Goal: Obtain resource: Obtain resource

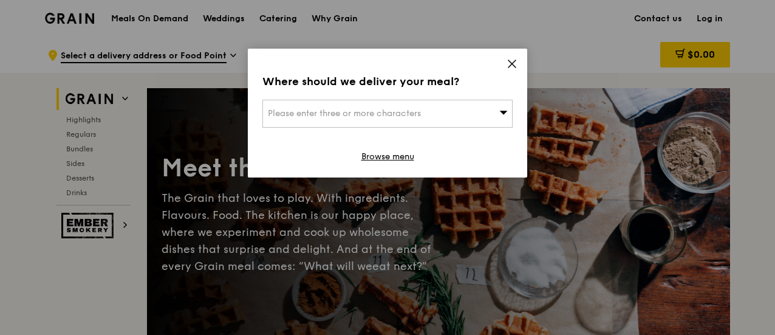
click at [517, 63] on div "Where should we deliver your meal? Please enter three or more characters Browse…" at bounding box center [387, 113] width 279 height 129
click at [511, 66] on icon at bounding box center [511, 63] width 11 height 11
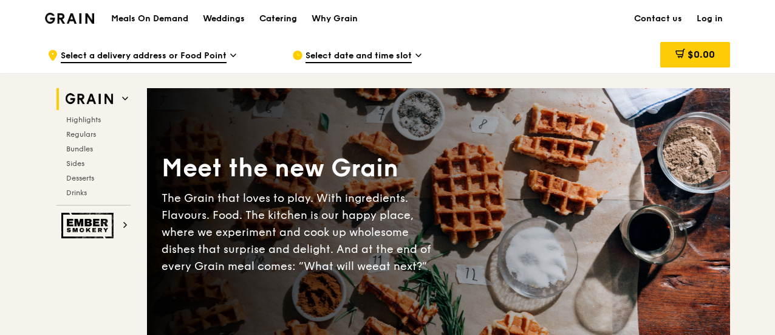
click at [281, 18] on div "Catering" at bounding box center [278, 19] width 38 height 36
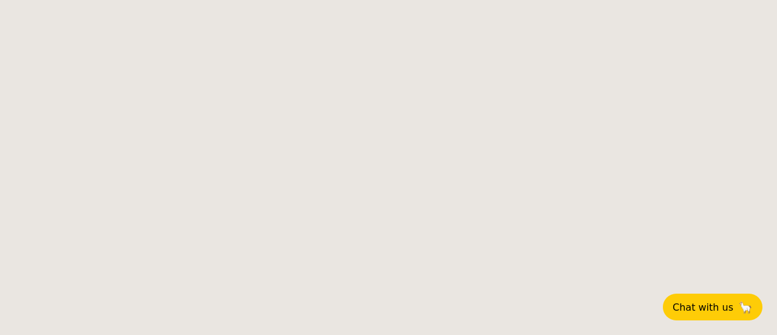
select select
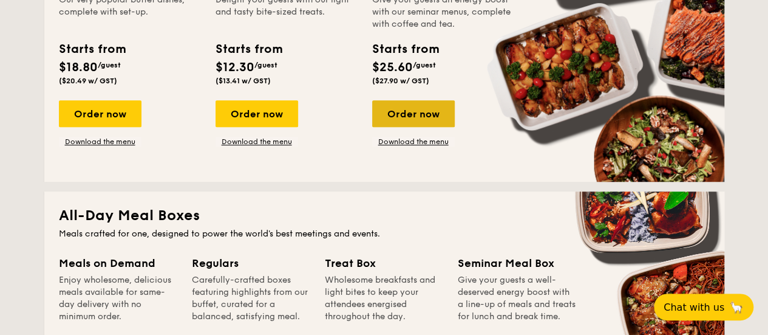
scroll to position [364, 0]
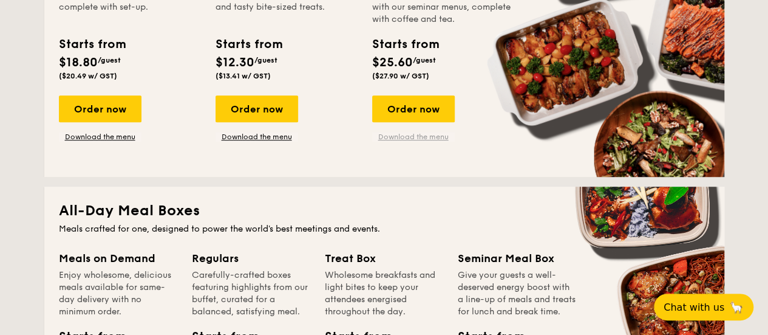
click at [414, 132] on link "Download the menu" at bounding box center [413, 137] width 83 height 10
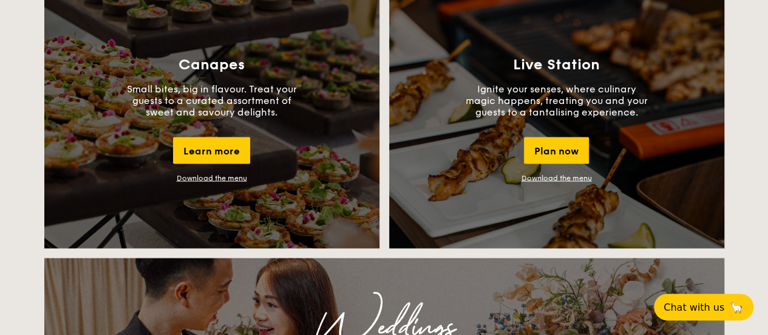
scroll to position [1093, 0]
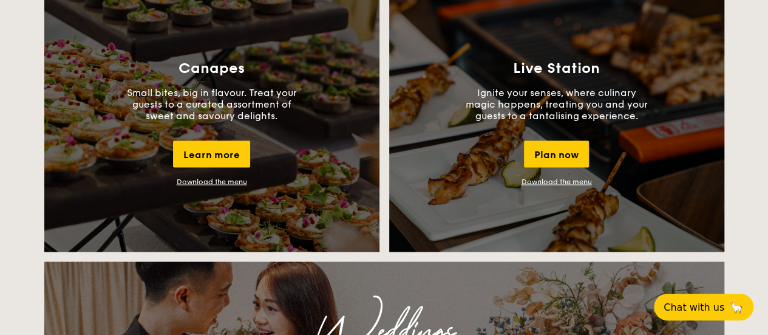
click at [213, 182] on link "Download the menu" at bounding box center [212, 181] width 70 height 9
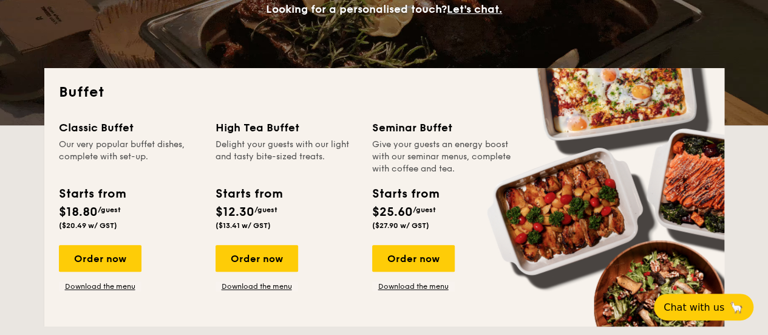
scroll to position [243, 0]
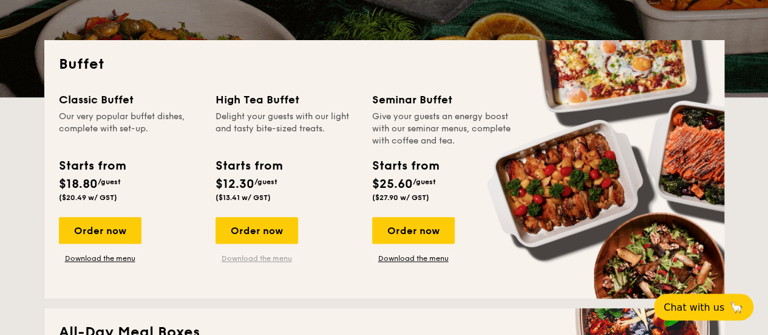
click at [282, 257] on link "Download the menu" at bounding box center [257, 258] width 83 height 10
click at [409, 256] on link "Download the menu" at bounding box center [413, 258] width 83 height 10
